Goal: Task Accomplishment & Management: Manage account settings

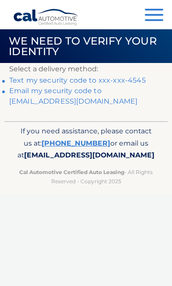
click at [29, 80] on link "Text my security code to xxx-xxx-4545" at bounding box center [77, 80] width 136 height 8
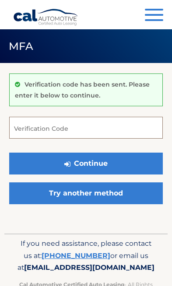
click at [24, 132] on input "Verification Code" at bounding box center [86, 128] width 154 height 22
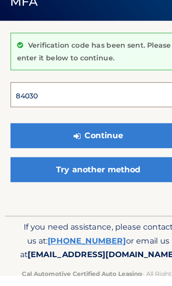
type input "840301"
click at [86, 153] on button "Continue" at bounding box center [86, 164] width 154 height 22
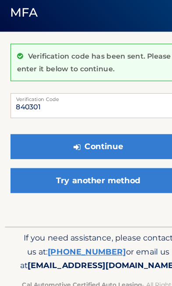
scroll to position [9, 0]
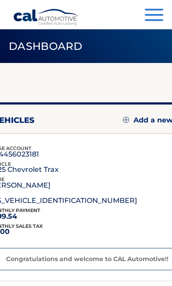
click at [157, 21] on span "button" at bounding box center [154, 20] width 18 height 2
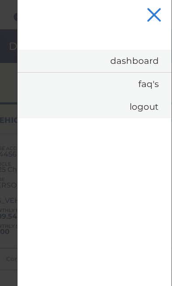
click at [154, 19] on button "Menu" at bounding box center [154, 16] width 18 height 14
